Goal: Transaction & Acquisition: Purchase product/service

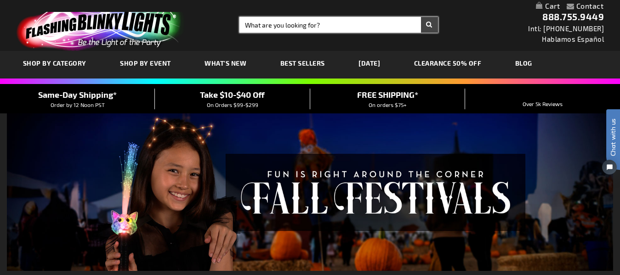
click at [318, 26] on input "Search" at bounding box center [338, 25] width 198 height 16
click at [421, 17] on button "Search" at bounding box center [429, 25] width 17 height 16
type input "bracelets"
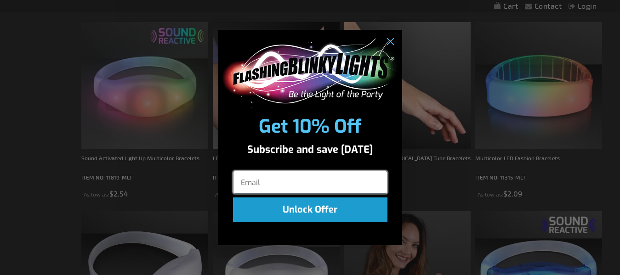
scroll to position [369, 0]
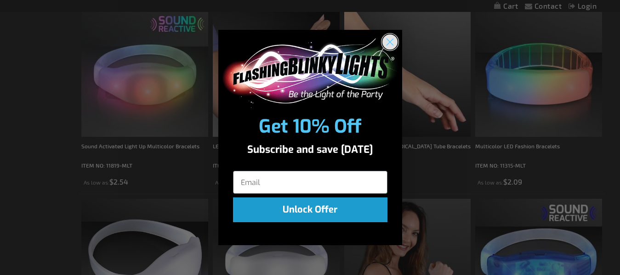
click at [387, 41] on circle "Close dialog" at bounding box center [389, 41] width 15 height 15
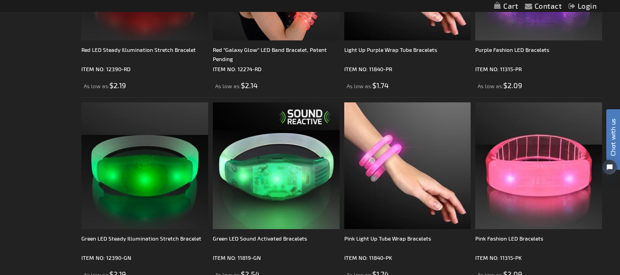
scroll to position [848, 0]
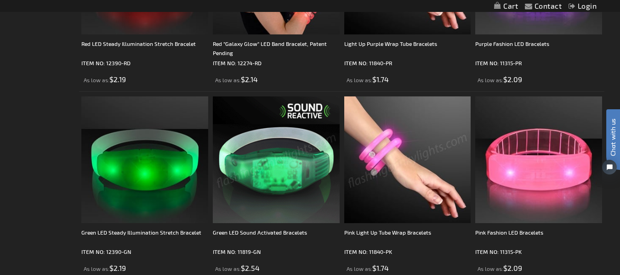
click at [324, 144] on img at bounding box center [276, 160] width 127 height 127
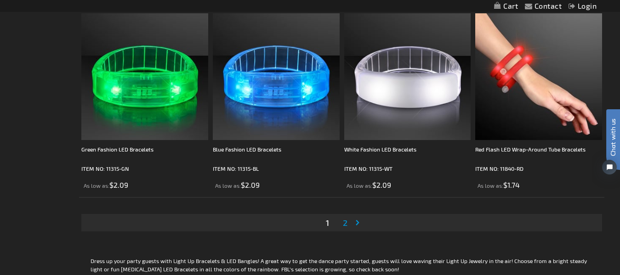
scroll to position [2945, 0]
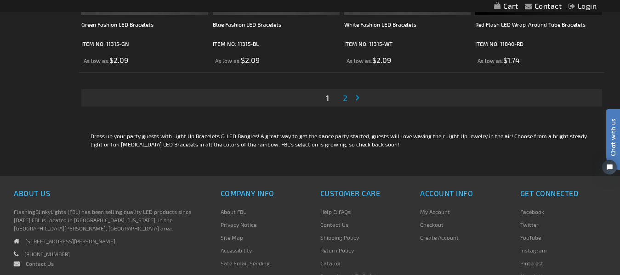
click at [349, 102] on link "Page 2" at bounding box center [345, 98] width 8 height 14
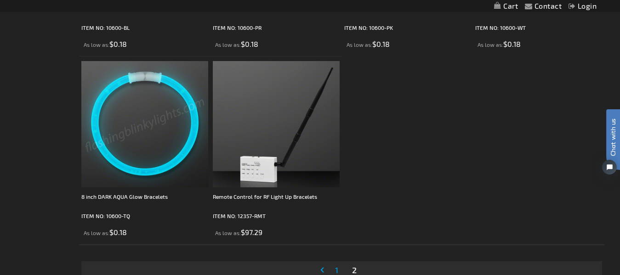
scroll to position [1324, 0]
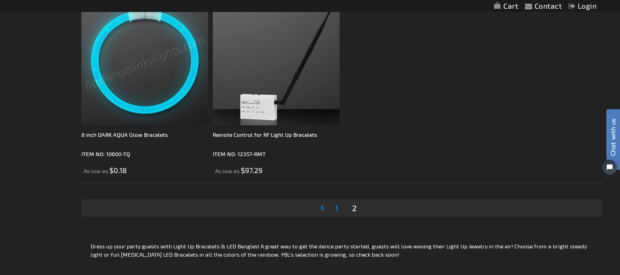
click at [336, 208] on span "1" at bounding box center [336, 208] width 3 height 10
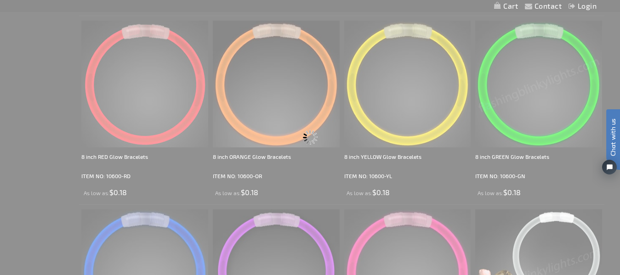
scroll to position [554, 0]
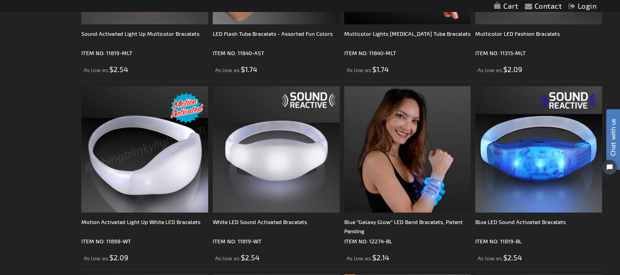
scroll to position [482, 0]
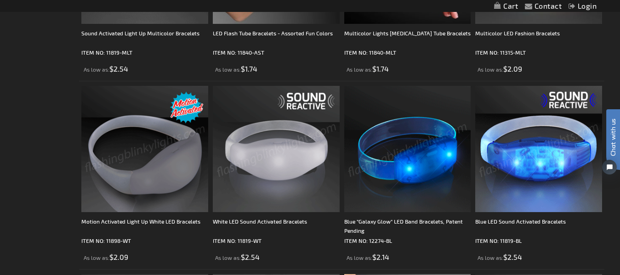
click at [545, 161] on img at bounding box center [538, 149] width 127 height 127
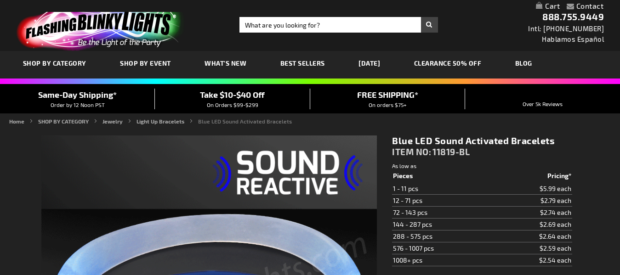
type input "5629"
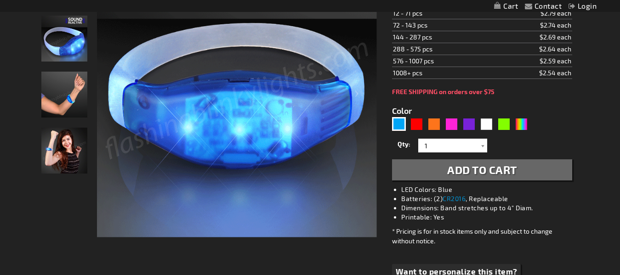
scroll to position [12, 0]
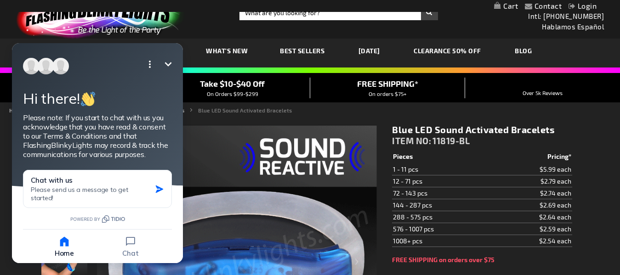
scroll to position [0, 0]
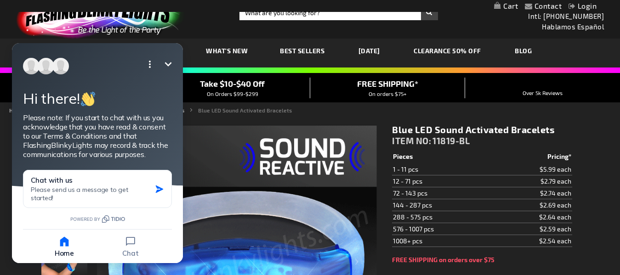
click at [169, 65] on icon "Minimize" at bounding box center [168, 64] width 7 height 4
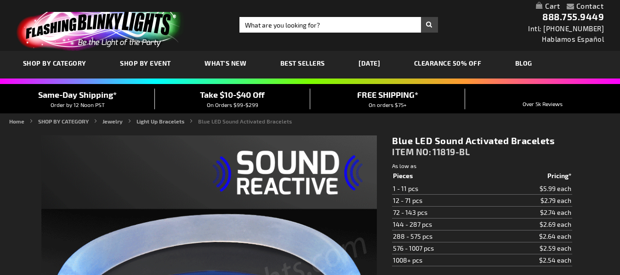
scroll to position [251, 0]
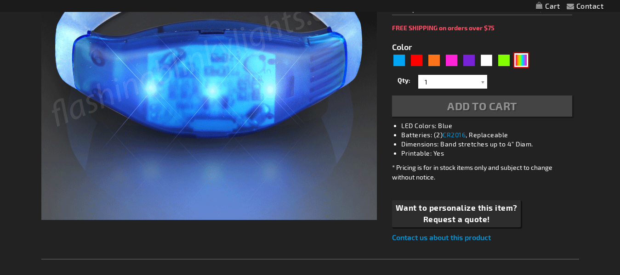
click at [525, 60] on div "Multicolor" at bounding box center [521, 60] width 14 height 14
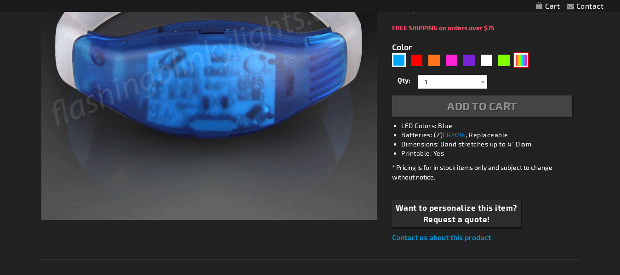
scroll to position [0, 0]
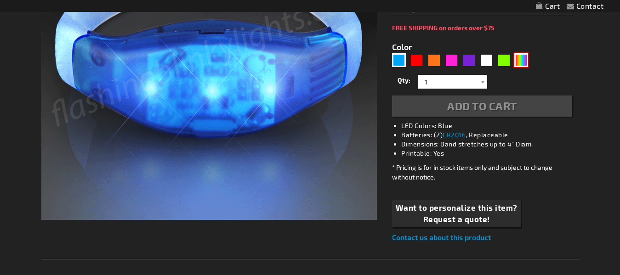
click at [525, 60] on div "Multicolor" at bounding box center [521, 60] width 14 height 14
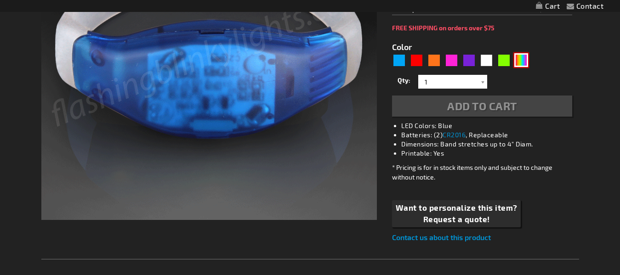
type input "5659"
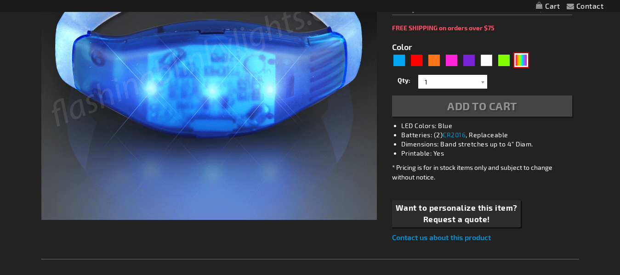
click at [518, 61] on div "Multicolor" at bounding box center [521, 60] width 14 height 14
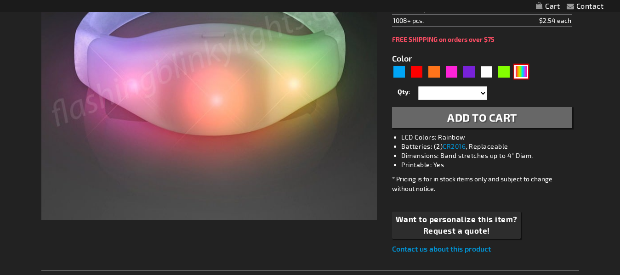
type input "Customize - Sound Activated Light Up Multicolor Bracelets - ITEM NO: 11819-MLT"
type input "11819-MLT"
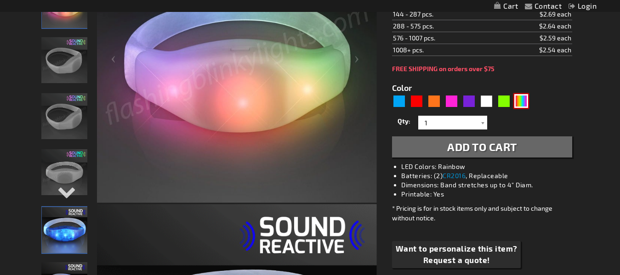
scroll to position [199, 0]
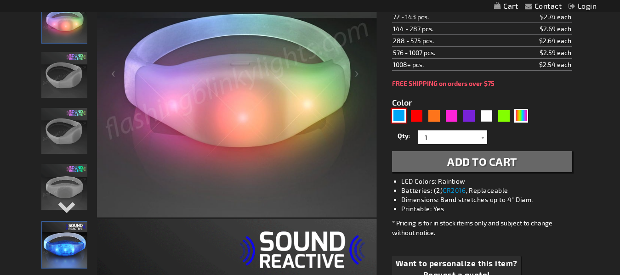
click at [402, 114] on div "Blue" at bounding box center [399, 116] width 14 height 14
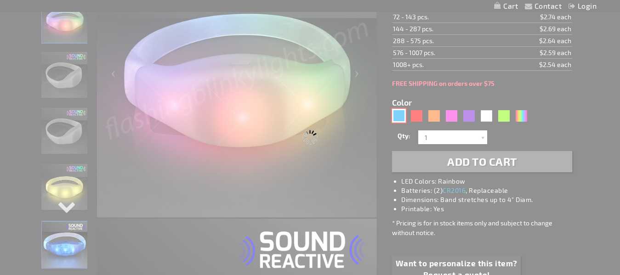
type input "5629"
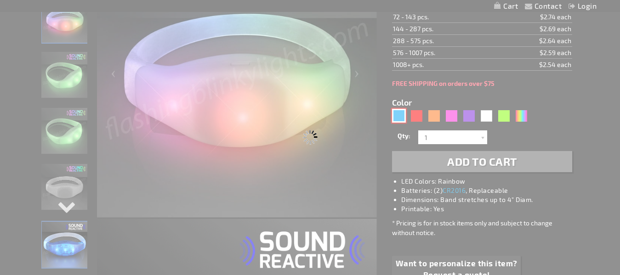
select select
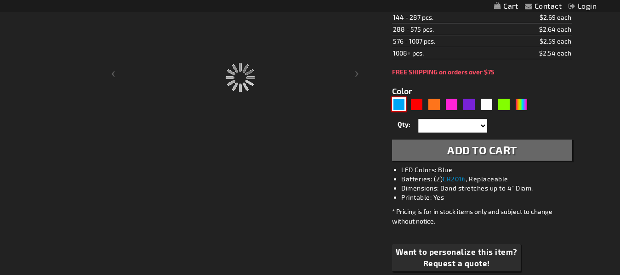
type input "11819-BL"
type input "Customize - Blue LED Sound Activated Bracelets - ITEM NO: 11819-BL"
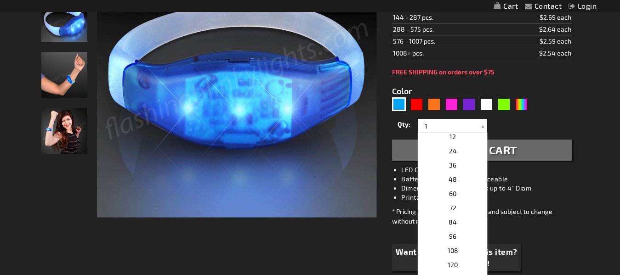
scroll to position [151, 0]
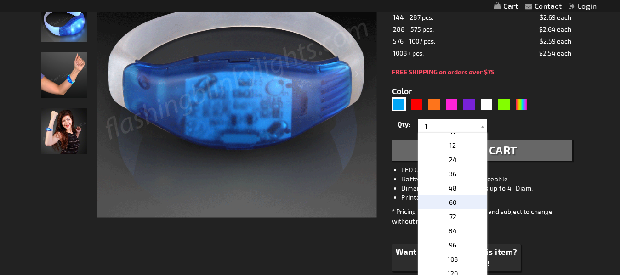
click at [449, 200] on span "60" at bounding box center [452, 203] width 7 height 8
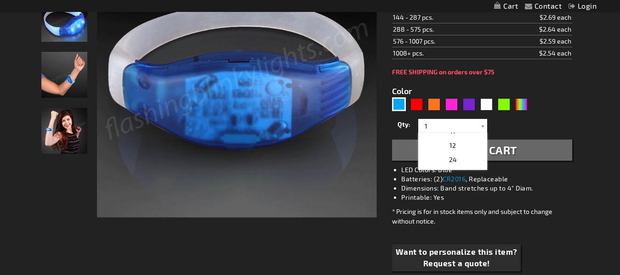
type input "60"
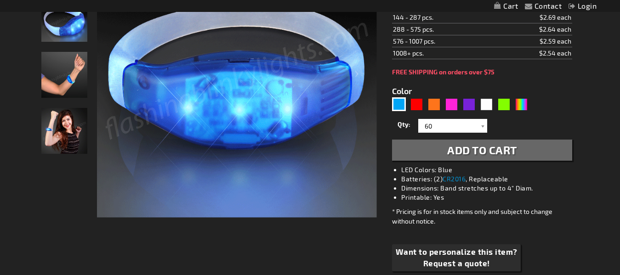
click at [482, 154] on span "Add to Cart" at bounding box center [482, 149] width 70 height 13
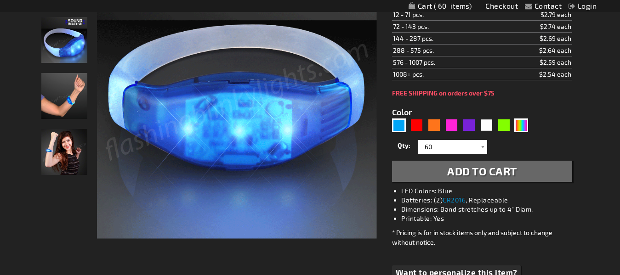
scroll to position [220, 0]
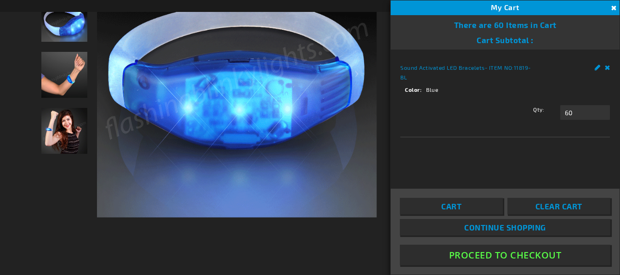
click at [521, 104] on div "Qty 60 Update" at bounding box center [505, 115] width 210 height 29
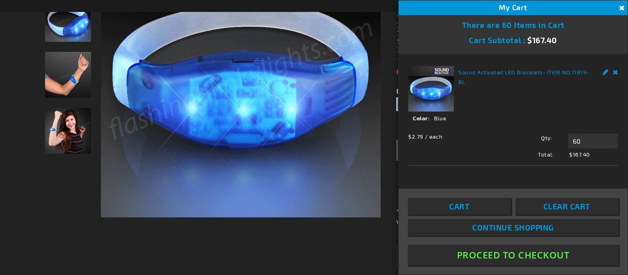
click at [620, 6] on button "Close" at bounding box center [620, 8] width 10 height 10
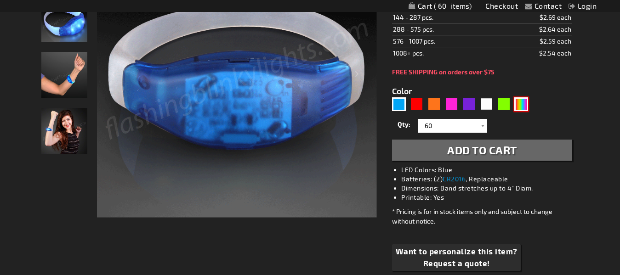
click at [526, 100] on div "Multicolor" at bounding box center [521, 104] width 14 height 14
type input "5659"
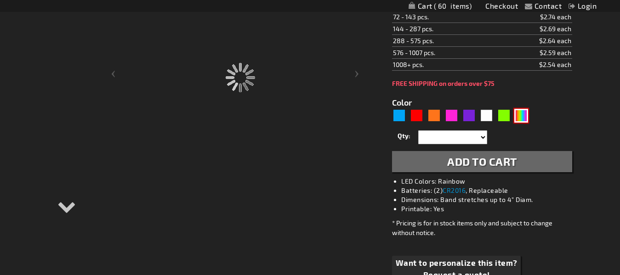
type input "11819-MLT"
type input "Customize - Sound Activated Light Up Multicolor Bracelets - ITEM NO: 11819-MLT"
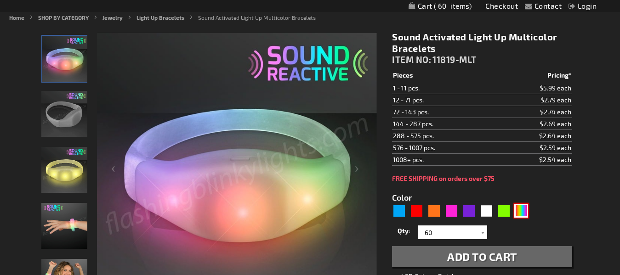
scroll to position [162, 0]
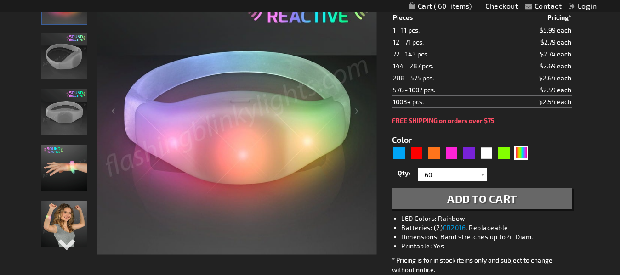
click at [504, 199] on span "Add to Cart" at bounding box center [482, 198] width 70 height 13
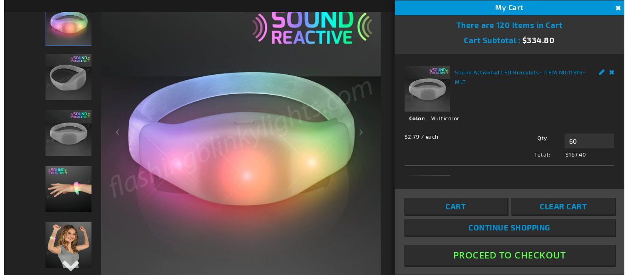
scroll to position [183, 0]
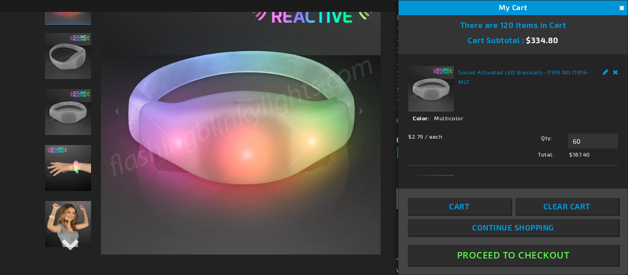
click at [571, 44] on div "Cart Subtotal $334.80" at bounding box center [512, 40] width 229 height 20
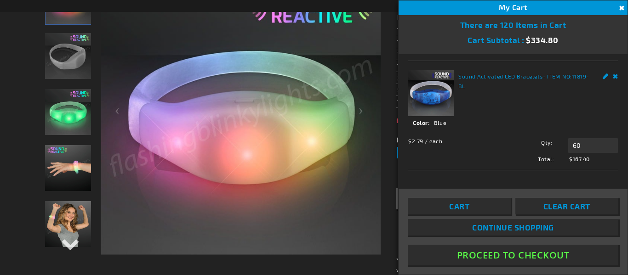
click at [485, 208] on link "Cart" at bounding box center [459, 206] width 103 height 17
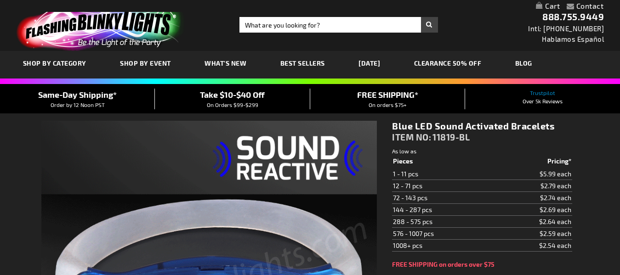
click at [549, 4] on link "My Cart" at bounding box center [548, 6] width 24 height 9
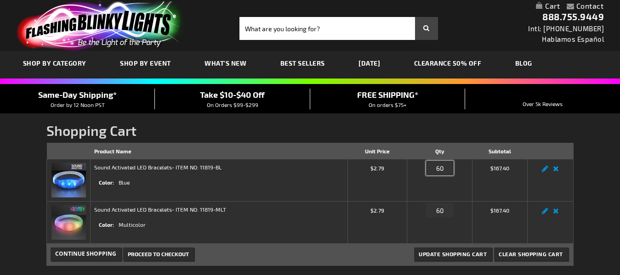
click at [447, 161] on input "60" at bounding box center [440, 168] width 28 height 15
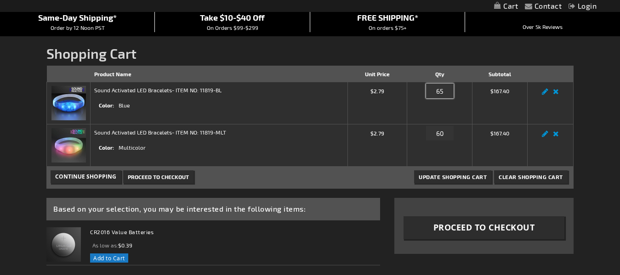
type input "65"
click at [443, 132] on input "60" at bounding box center [440, 133] width 28 height 15
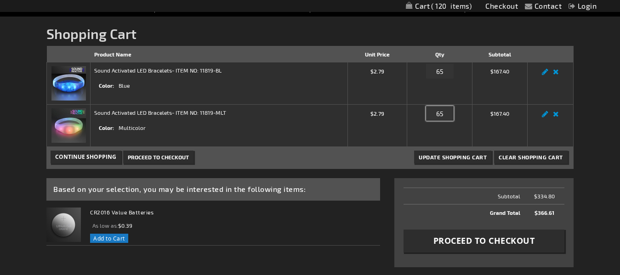
scroll to position [98, 0]
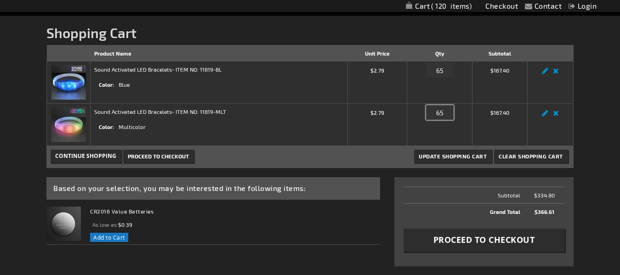
type input "65"
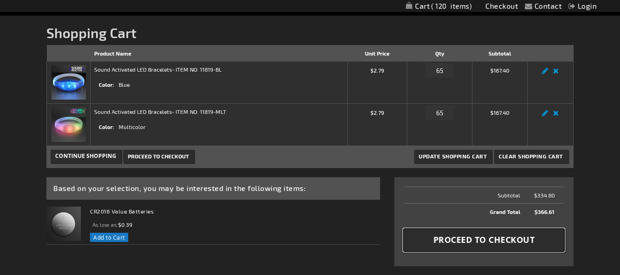
click at [524, 234] on button "Proceed to Checkout" at bounding box center [484, 240] width 161 height 23
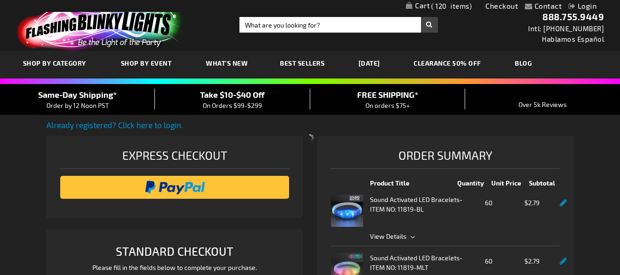
select select "US"
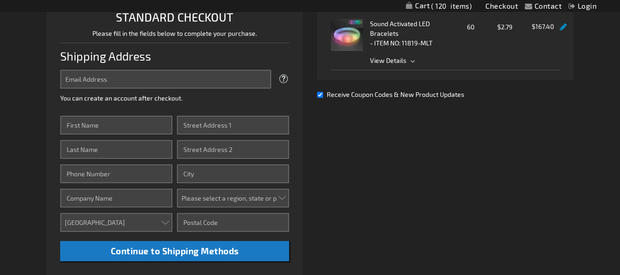
scroll to position [236, 0]
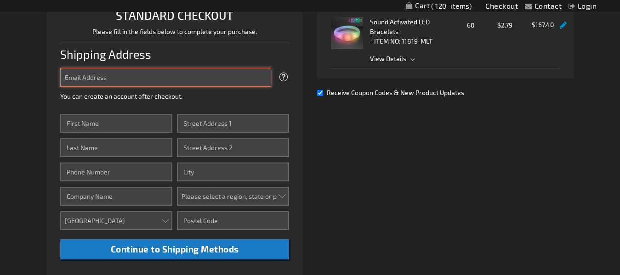
click at [193, 75] on input "Email Address" at bounding box center [165, 77] width 211 height 19
type input "[EMAIL_ADDRESS][DOMAIN_NAME]"
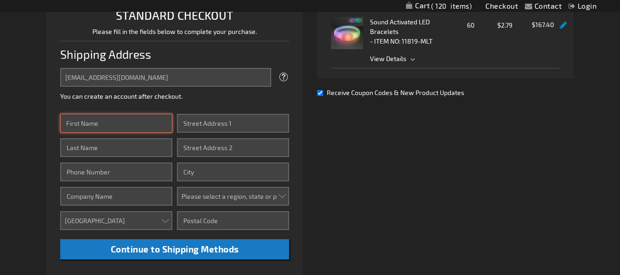
click at [128, 126] on input "First Name" at bounding box center [116, 123] width 112 height 19
type input "brayan"
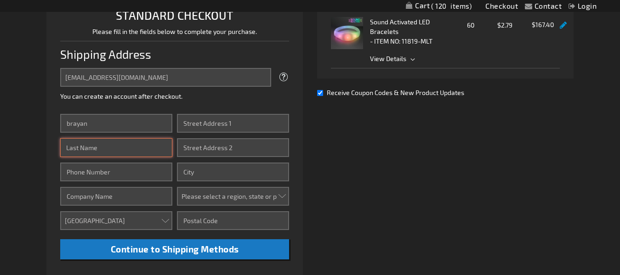
click at [103, 146] on input "Last Name" at bounding box center [116, 147] width 112 height 19
type input "[PERSON_NAME]"
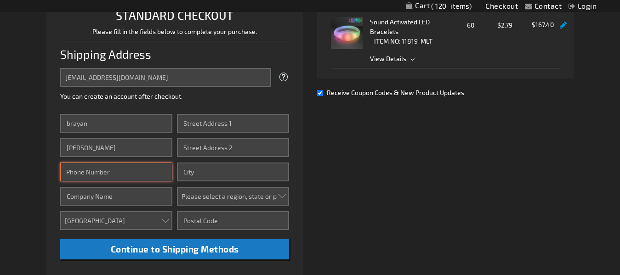
click at [111, 180] on input "Phone Number" at bounding box center [116, 172] width 112 height 19
type input "7733445972"
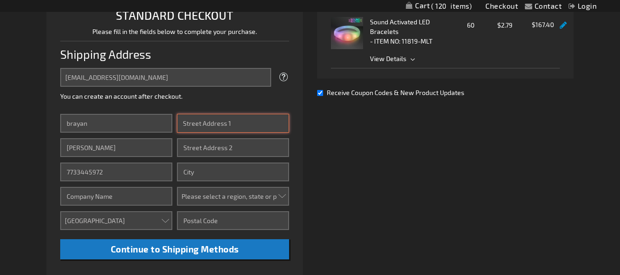
click at [246, 127] on input "Street Address: Line 1" at bounding box center [233, 123] width 112 height 19
type input "[STREET_ADDRESS]"
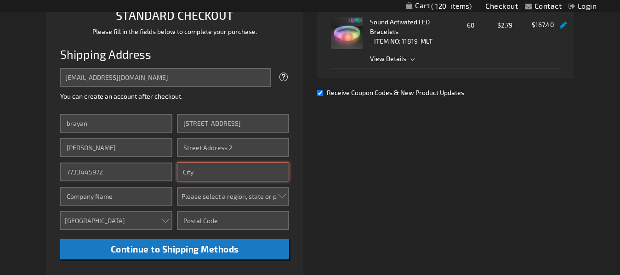
click at [248, 170] on input "City" at bounding box center [233, 172] width 112 height 19
type input "[GEOGRAPHIC_DATA]"
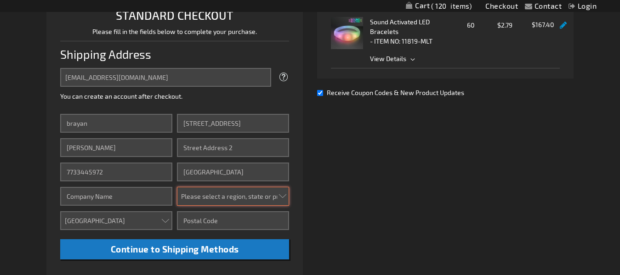
click at [248, 203] on select "Please select a region, state or province. [US_STATE] [US_STATE] [US_STATE] [US…" at bounding box center [233, 196] width 112 height 19
select select "23"
click at [177, 187] on select "Please select a region, state or province. [US_STATE] [US_STATE] [US_STATE] [US…" at bounding box center [233, 196] width 112 height 19
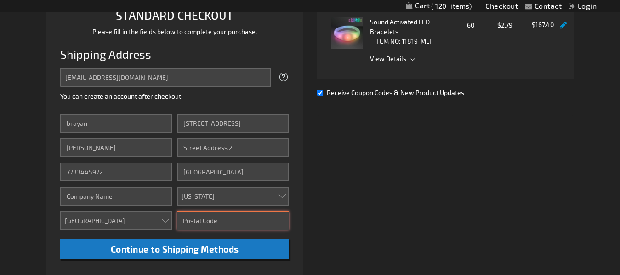
click at [215, 226] on input "Zip/Postal Code" at bounding box center [233, 220] width 112 height 19
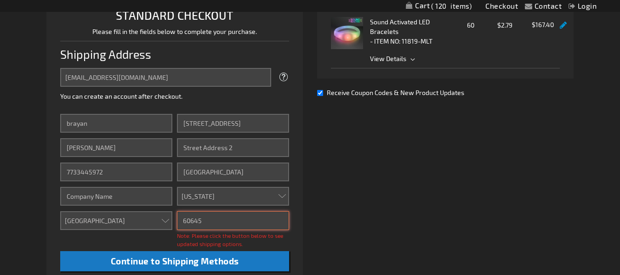
scroll to position [304, 0]
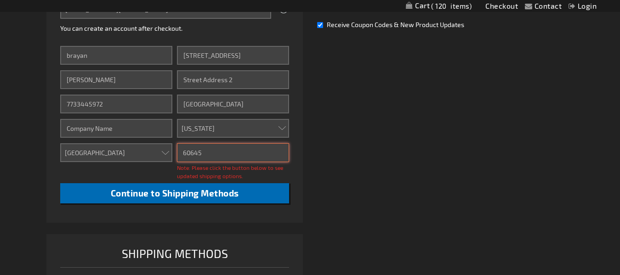
type input "60645"
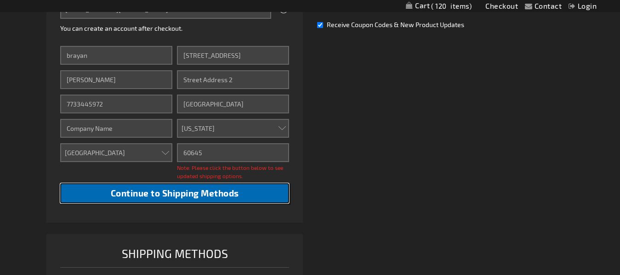
click at [239, 190] on span "Continue to Shipping Methods" at bounding box center [175, 193] width 128 height 11
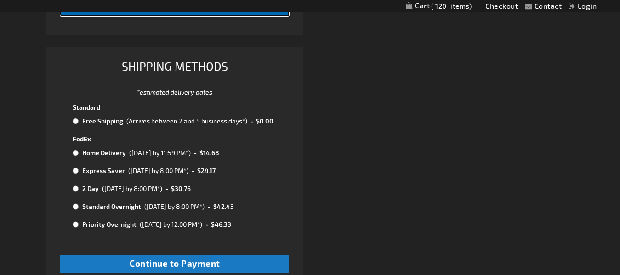
scroll to position [487, 0]
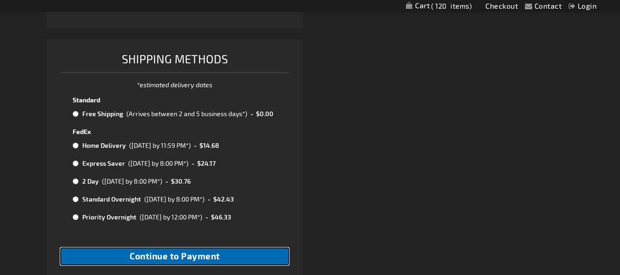
click at [198, 258] on span "Continue to Payment" at bounding box center [175, 256] width 91 height 11
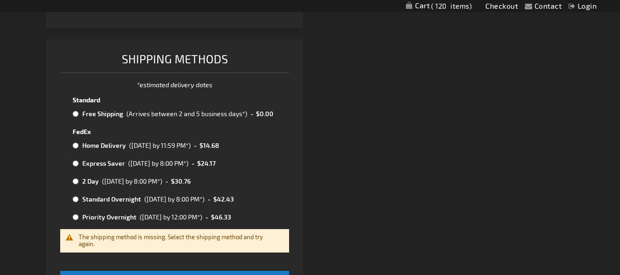
click at [77, 116] on input "radio" at bounding box center [76, 113] width 6 height 7
radio input "true"
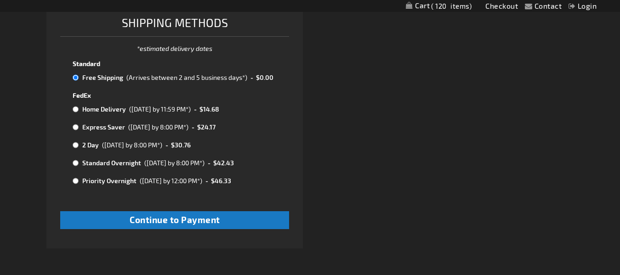
scroll to position [527, 0]
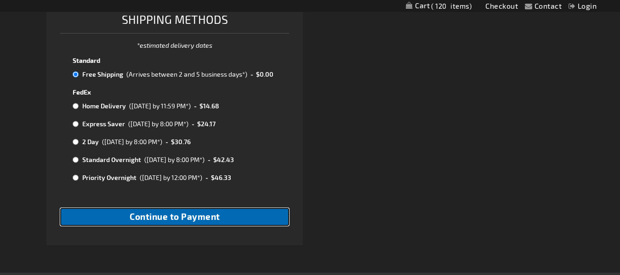
click at [266, 221] on button "Continue to Payment" at bounding box center [174, 217] width 229 height 18
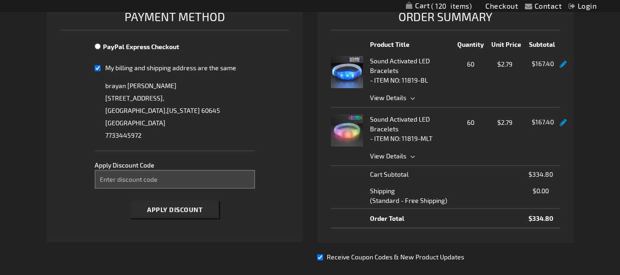
scroll to position [154, 0]
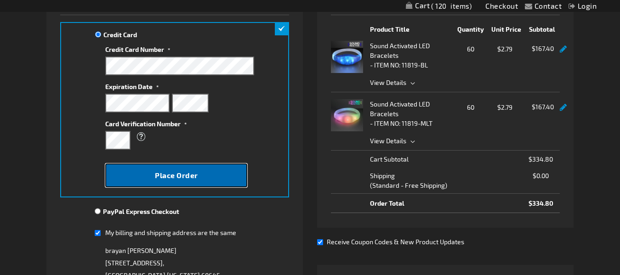
click at [203, 178] on button "Place Order" at bounding box center [176, 176] width 142 height 24
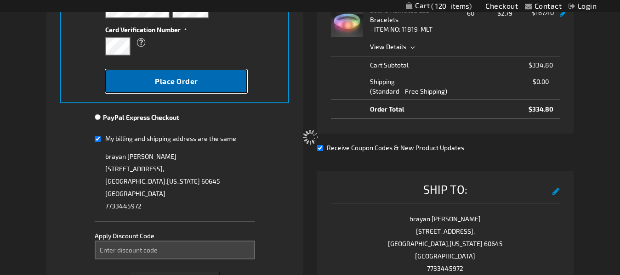
scroll to position [262, 0]
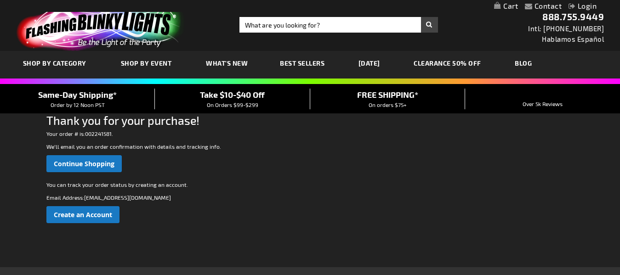
scroll to position [17, 0]
